Goal: Complete application form

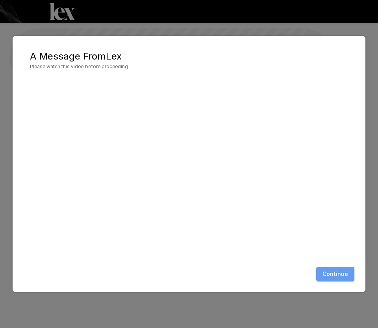
click at [343, 272] on button "Continue" at bounding box center [336, 274] width 38 height 15
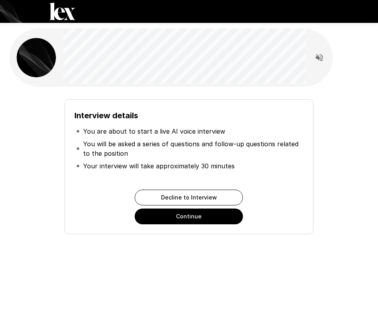
click at [194, 215] on button "Continue" at bounding box center [189, 217] width 108 height 16
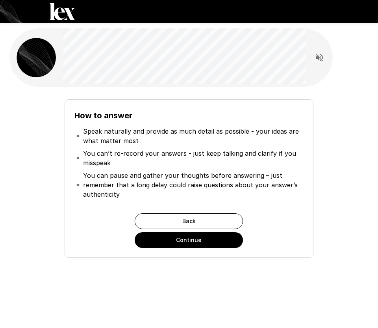
click at [186, 246] on button "Continue" at bounding box center [189, 240] width 108 height 16
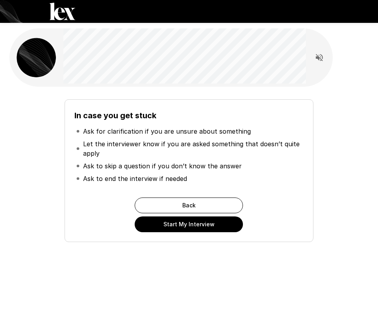
click at [192, 228] on button "Start My Interview" at bounding box center [189, 224] width 108 height 16
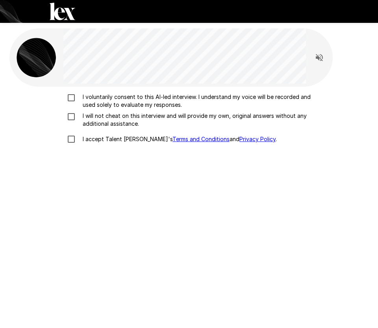
click at [146, 99] on p "I voluntarily consent to this AI-led interview. I understand my voice will be r…" at bounding box center [198, 101] width 236 height 16
click at [127, 115] on p "I will not cheat on this interview and will provide my own, original answers wi…" at bounding box center [198, 120] width 236 height 16
click at [119, 134] on label "I accept Talent Llama's Terms and Conditions and Privacy Policy ." at bounding box center [189, 139] width 252 height 17
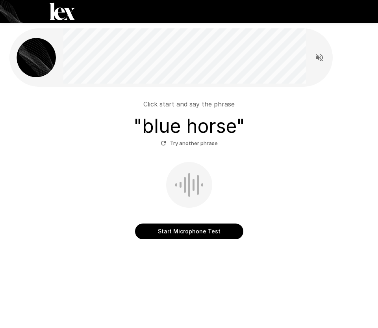
click at [203, 229] on button "Start Microphone Test" at bounding box center [189, 231] width 108 height 16
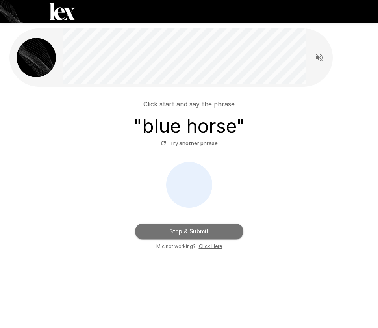
click at [196, 235] on button "Stop & Submit" at bounding box center [189, 231] width 108 height 16
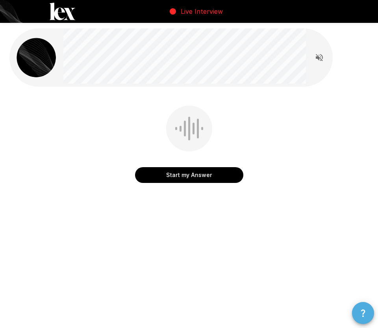
click at [363, 309] on icon "button" at bounding box center [363, 312] width 9 height 9
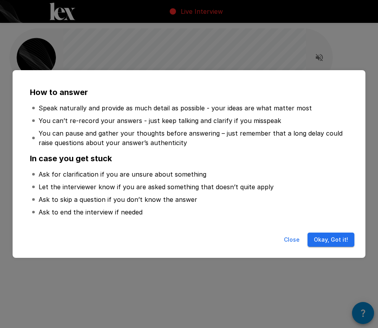
click at [348, 241] on button "Okay, Got it!" at bounding box center [331, 240] width 47 height 15
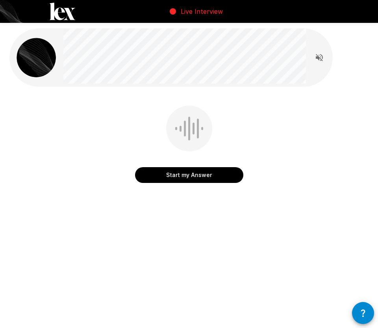
click at [218, 176] on button "Start my Answer" at bounding box center [189, 175] width 108 height 16
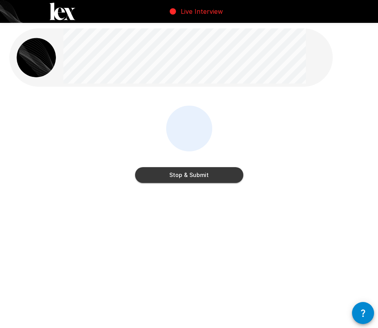
click at [218, 176] on button "Stop & Submit" at bounding box center [189, 175] width 108 height 16
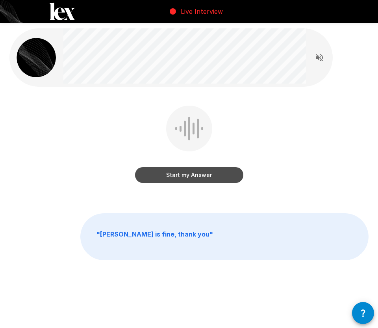
click at [218, 176] on button "Start my Answer" at bounding box center [189, 175] width 108 height 16
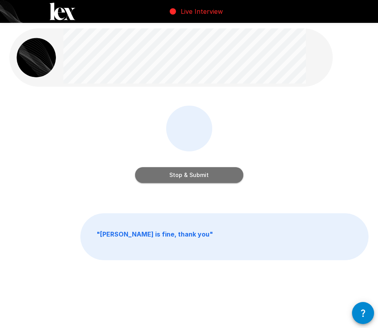
click at [218, 176] on button "Stop & Submit" at bounding box center [189, 175] width 108 height 16
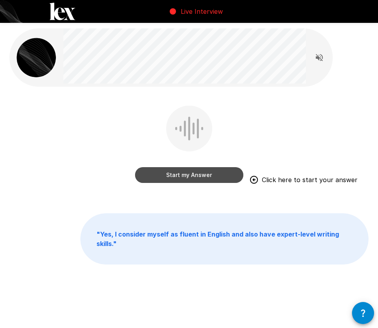
click at [186, 172] on button "Start my Answer" at bounding box center [189, 175] width 108 height 16
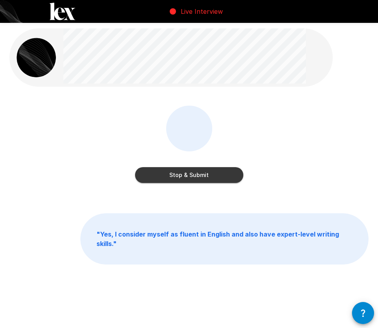
click at [186, 172] on button "Stop & Submit" at bounding box center [189, 175] width 108 height 16
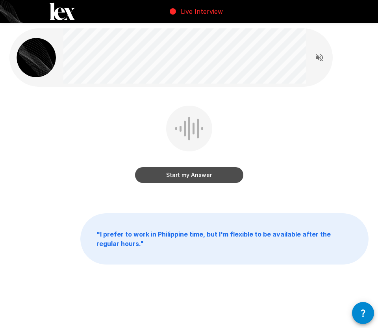
click at [192, 177] on button "Start my Answer" at bounding box center [189, 175] width 108 height 16
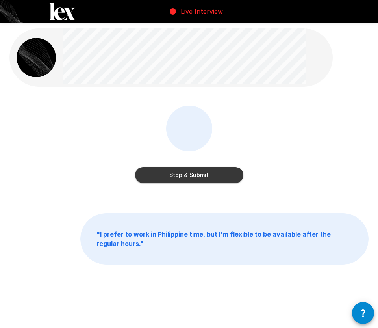
click at [192, 177] on button "Stop & Submit" at bounding box center [189, 175] width 108 height 16
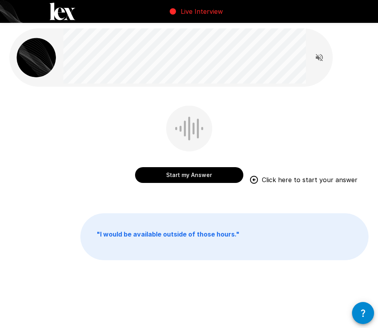
click at [167, 172] on button "Start my Answer" at bounding box center [189, 175] width 108 height 16
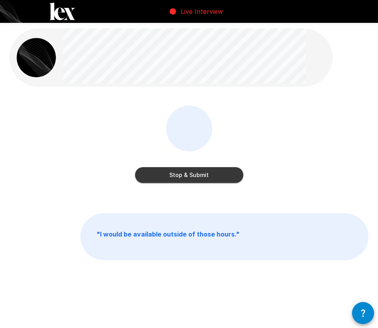
click at [167, 172] on button "Stop & Submit" at bounding box center [189, 175] width 108 height 16
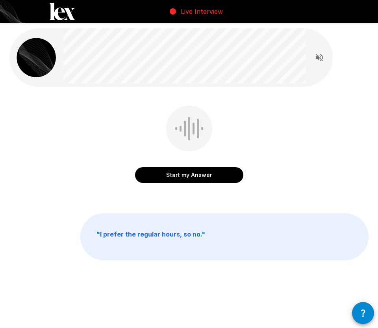
click at [167, 172] on button "Start my Answer" at bounding box center [189, 175] width 108 height 16
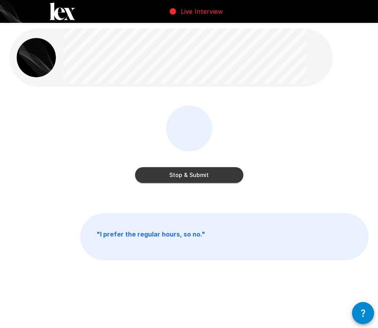
click at [167, 172] on button "Stop & Submit" at bounding box center [189, 175] width 108 height 16
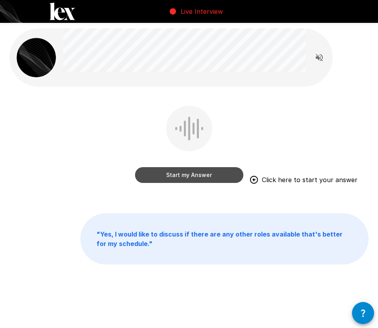
click at [169, 177] on button "Start my Answer" at bounding box center [189, 175] width 108 height 16
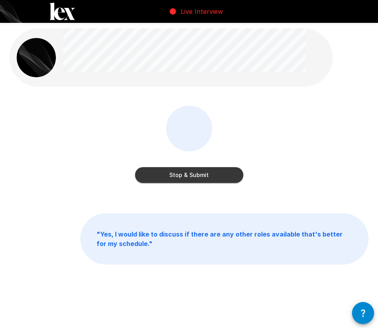
click at [169, 177] on button "Stop & Submit" at bounding box center [189, 175] width 108 height 16
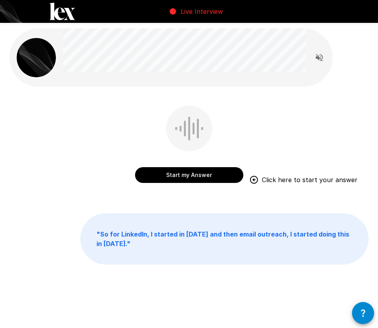
click at [161, 170] on button "Start my Answer" at bounding box center [189, 175] width 108 height 16
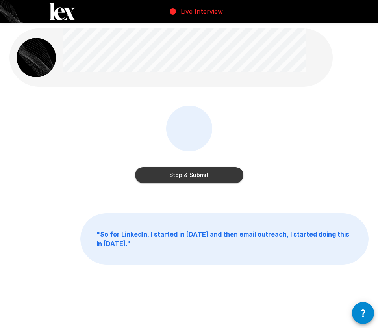
click at [161, 170] on button "Stop & Submit" at bounding box center [189, 175] width 108 height 16
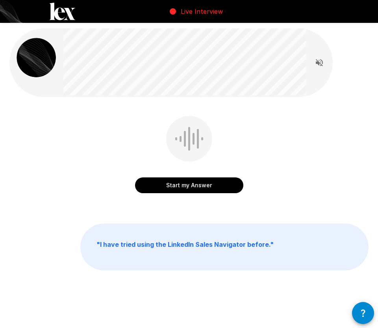
click at [180, 182] on button "Start my Answer" at bounding box center [189, 185] width 108 height 16
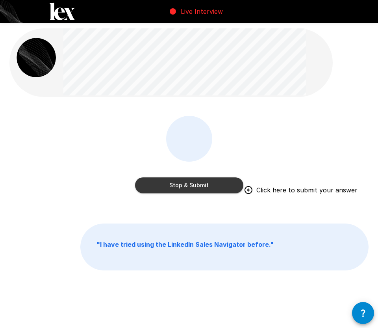
click at [174, 187] on button "Stop & Submit" at bounding box center [189, 185] width 108 height 16
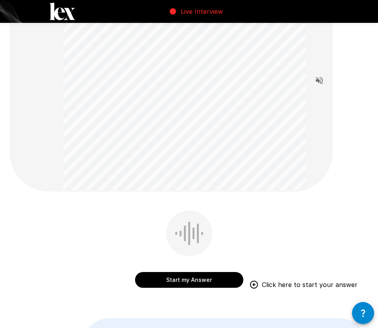
scroll to position [59, 0]
click at [188, 289] on div "Start my Answer Click here to start your answer" at bounding box center [189, 251] width 108 height 80
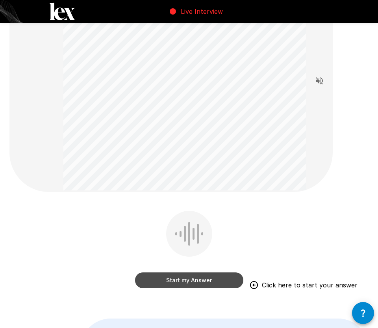
click at [188, 283] on button "Start my Answer" at bounding box center [189, 280] width 108 height 16
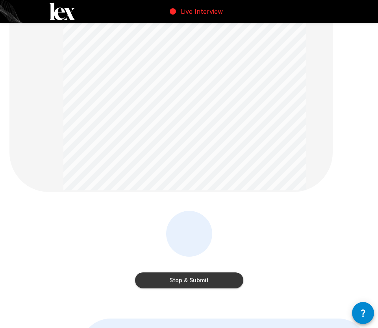
click at [188, 283] on button "Stop & Submit" at bounding box center [189, 280] width 108 height 16
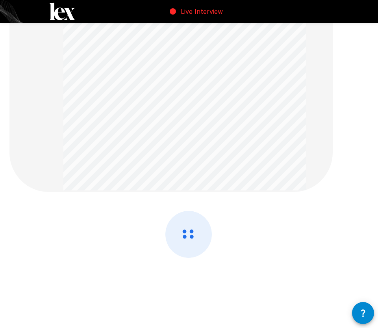
scroll to position [0, 0]
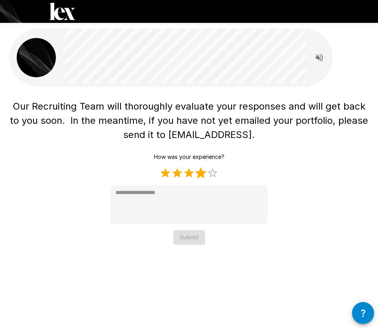
click at [204, 174] on label "4 Stars" at bounding box center [201, 173] width 12 height 12
type textarea "*"
click at [192, 237] on button "Submit" at bounding box center [189, 237] width 32 height 15
